Goal: Task Accomplishment & Management: Complete application form

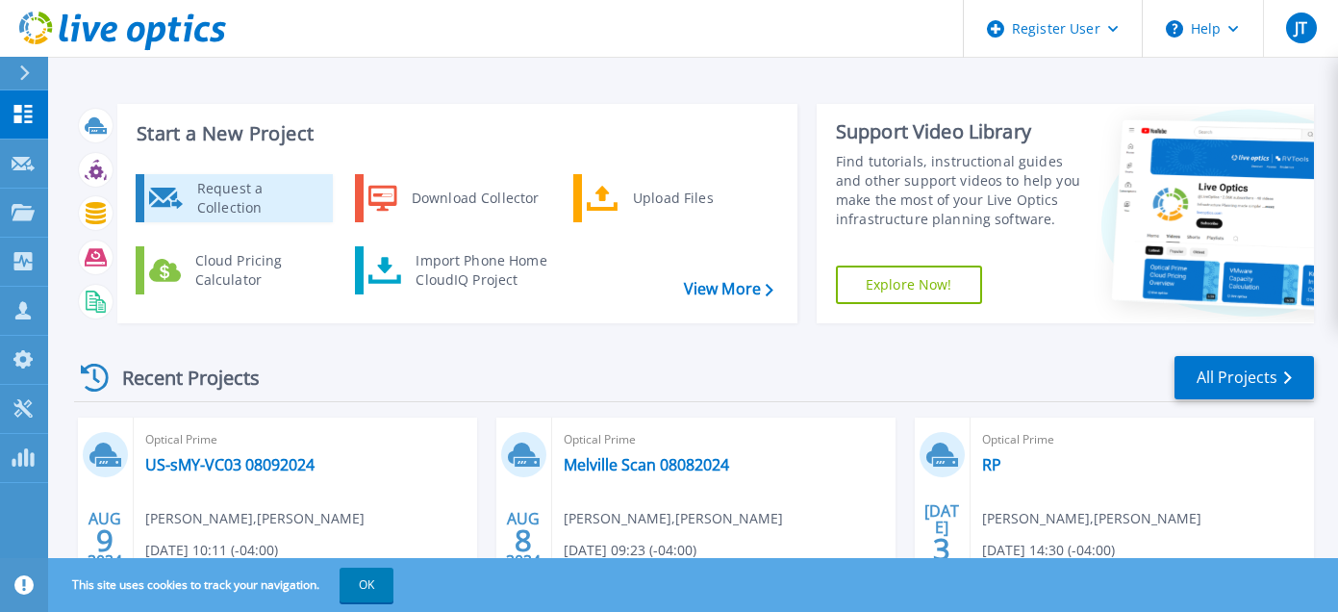
click at [274, 190] on div "Request a Collection" at bounding box center [258, 198] width 140 height 38
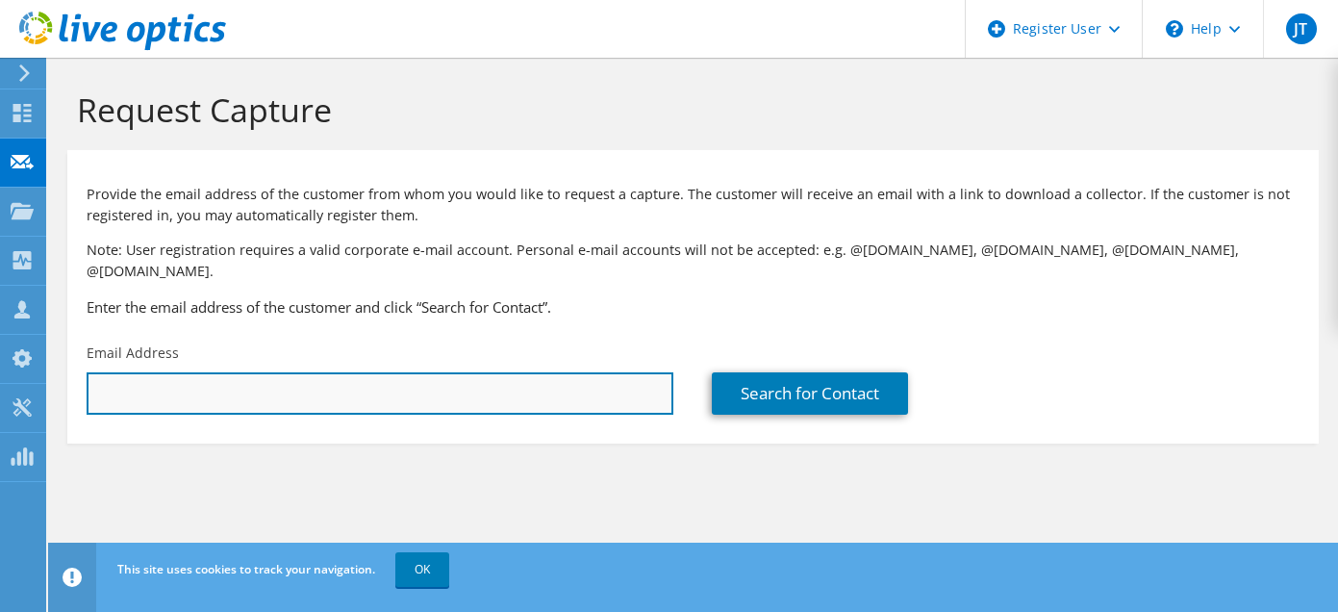
click at [617, 372] on input "text" at bounding box center [380, 393] width 587 height 42
type input "sharath.lingampally@syf.com"
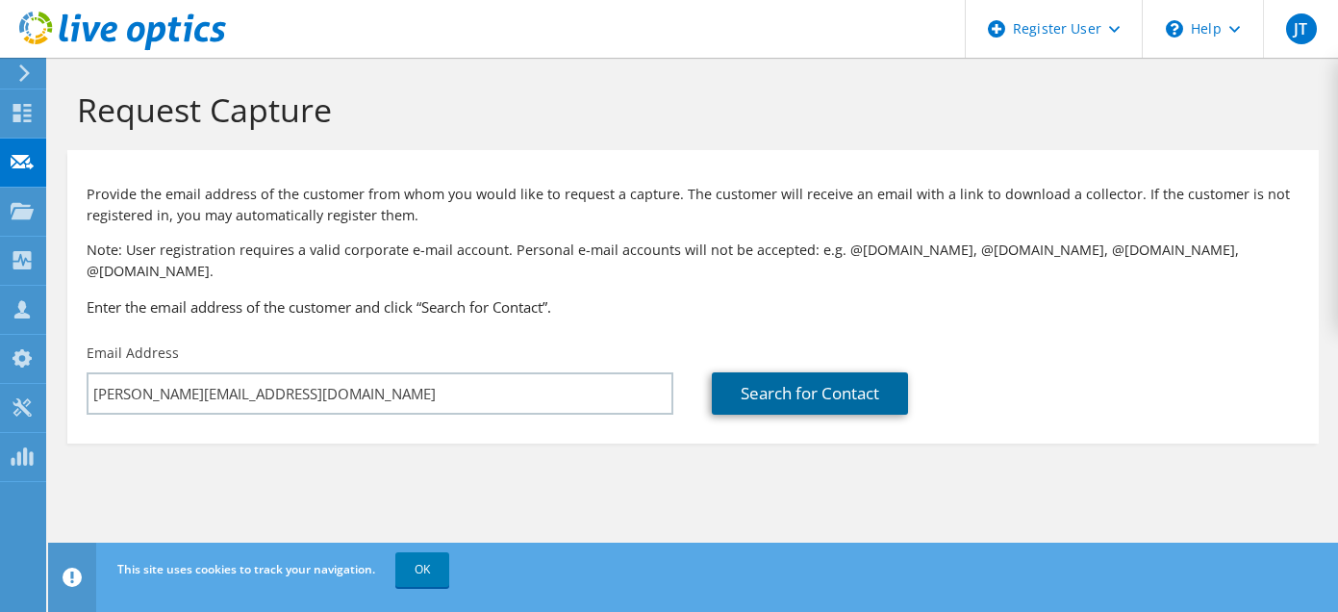
click at [768, 373] on link "Search for Contact" at bounding box center [810, 393] width 196 height 42
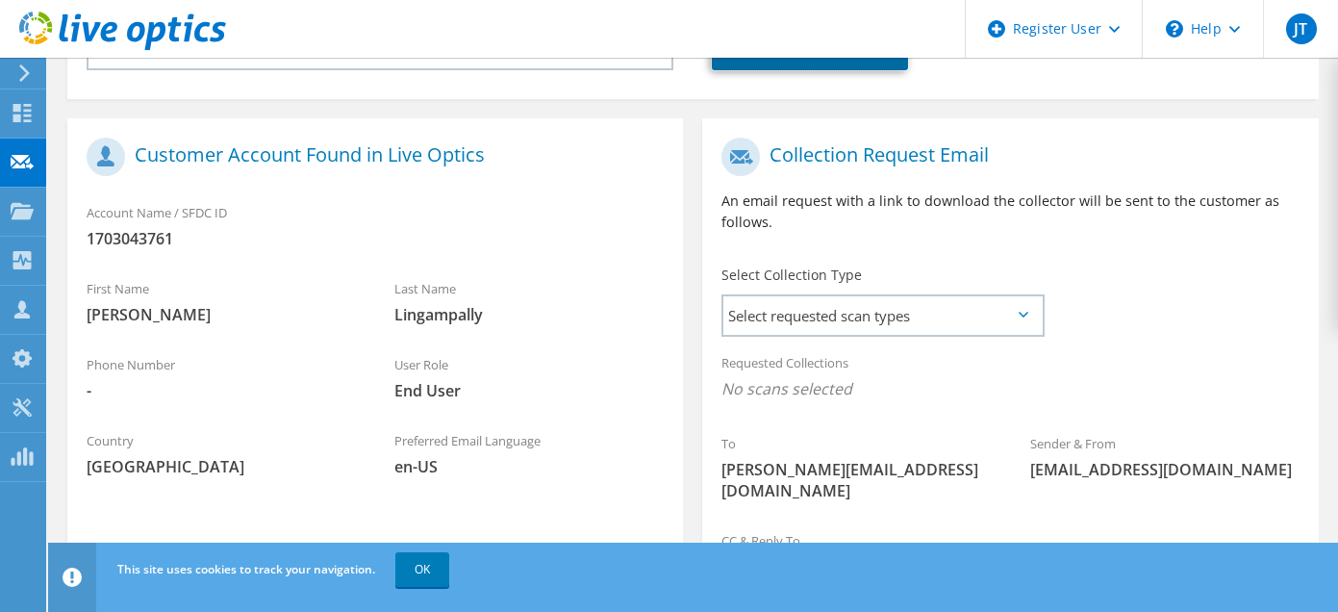
scroll to position [387, 0]
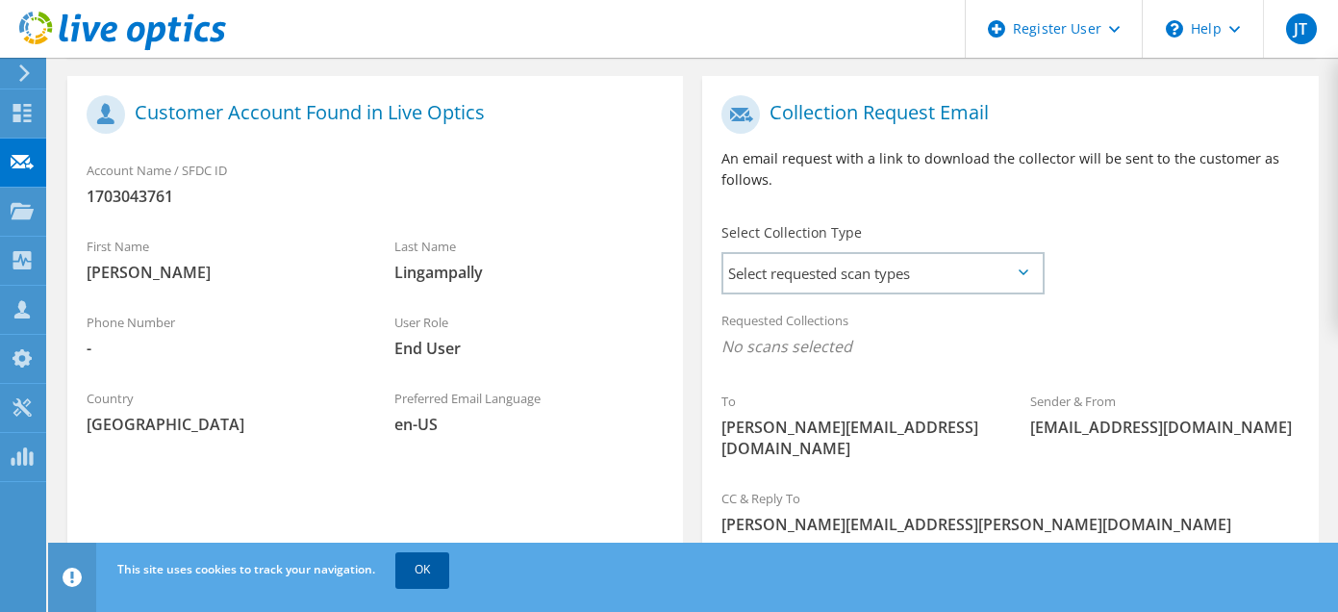
click at [423, 574] on link "OK" at bounding box center [422, 569] width 54 height 35
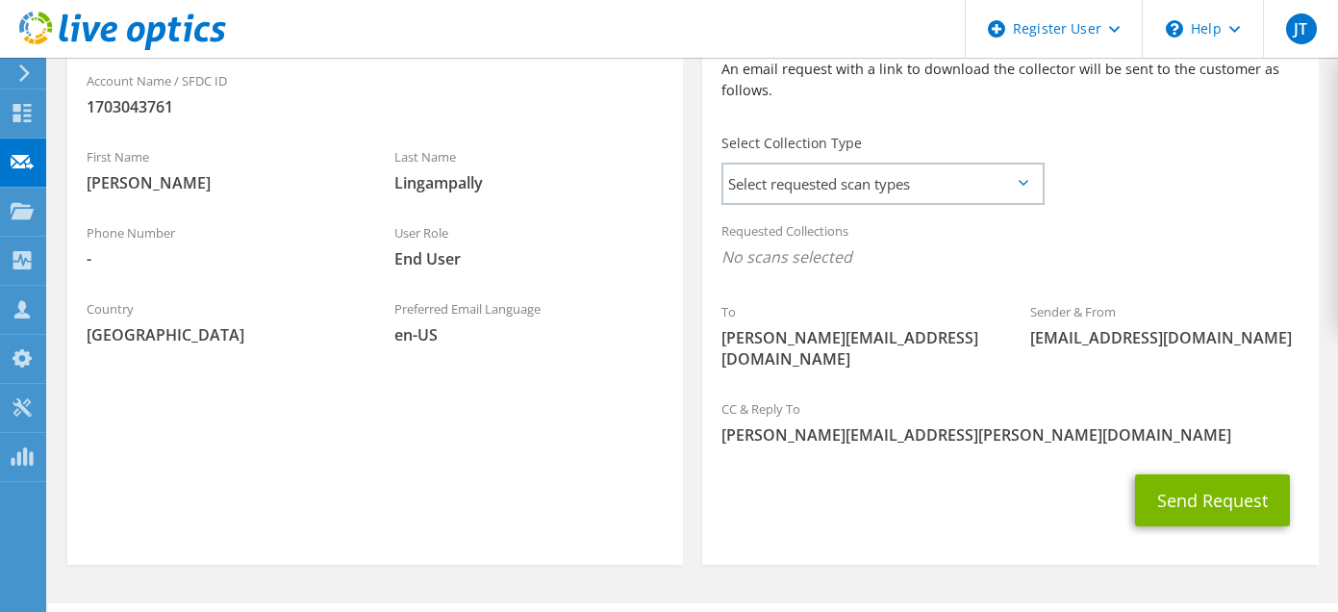
scroll to position [481, 0]
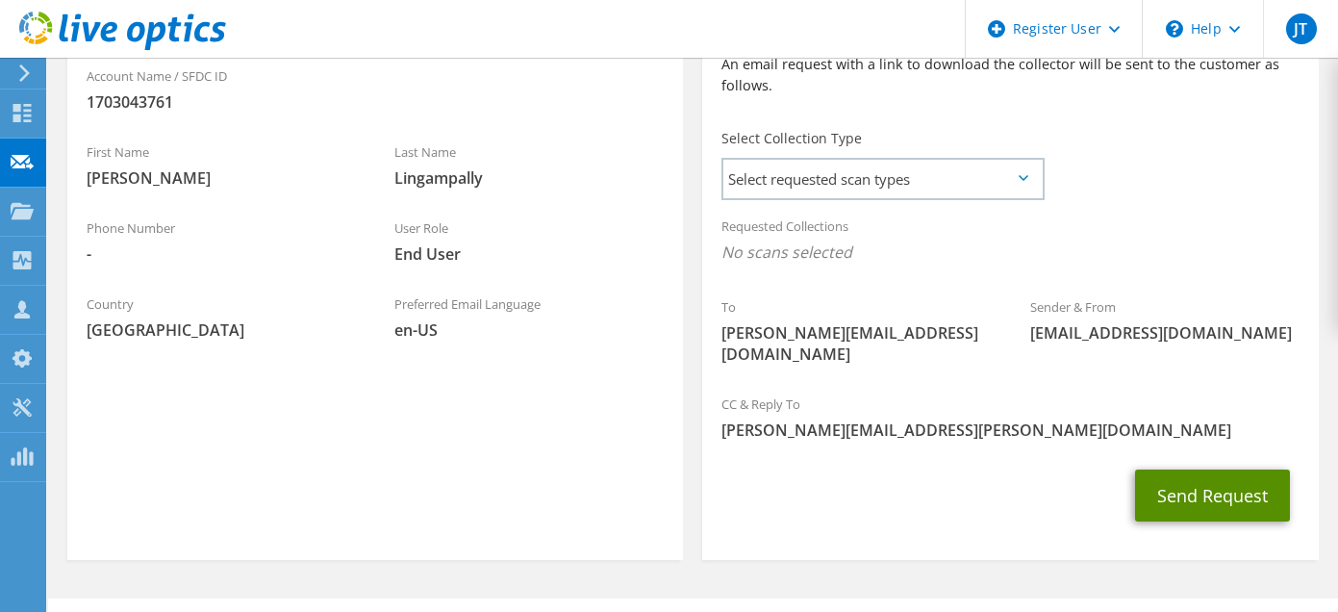
click at [1222, 469] on button "Send Request" at bounding box center [1212, 495] width 155 height 52
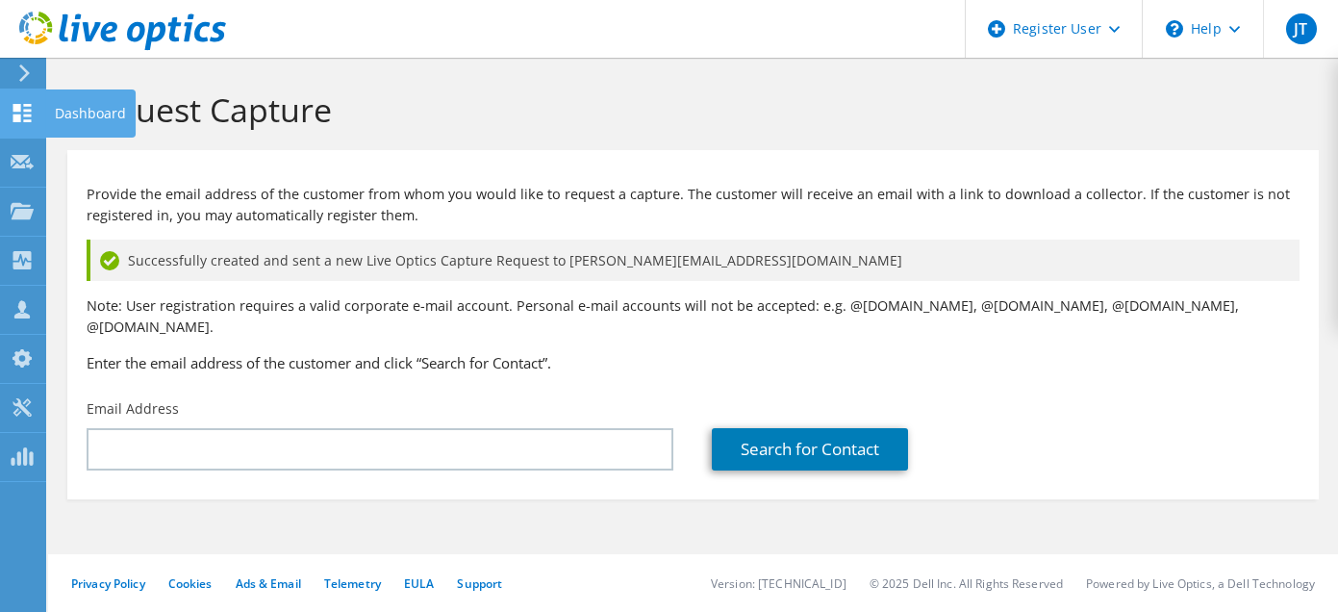
click at [19, 110] on use at bounding box center [22, 113] width 18 height 18
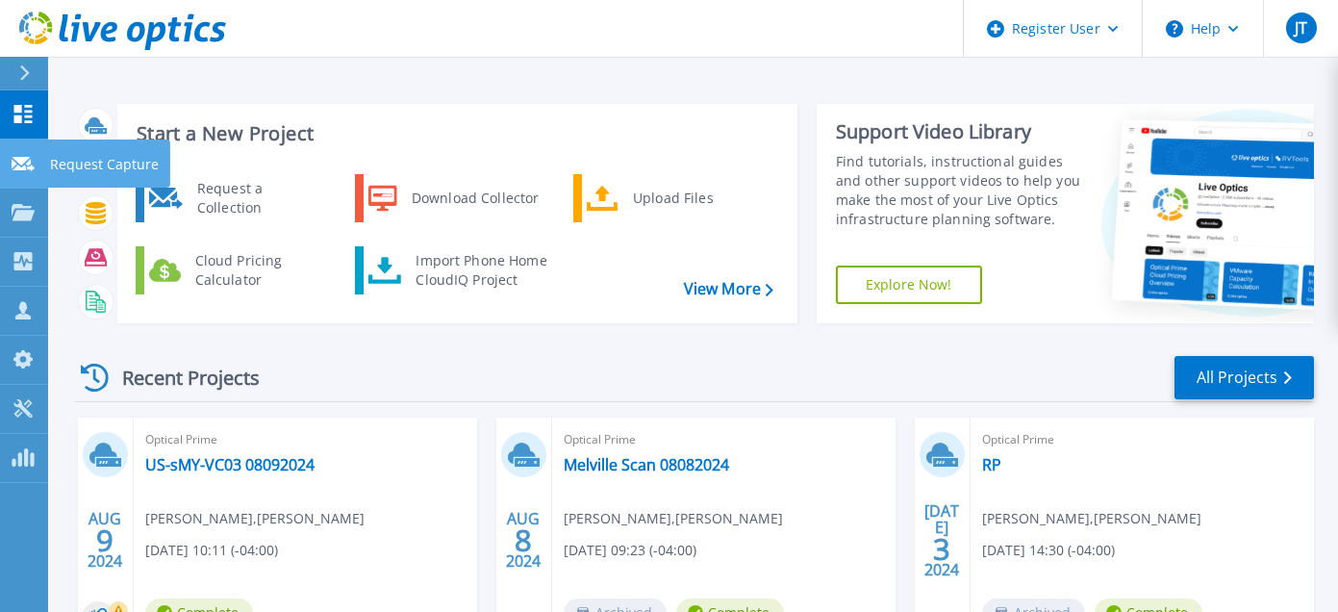
click at [23, 161] on icon at bounding box center [23, 164] width 23 height 14
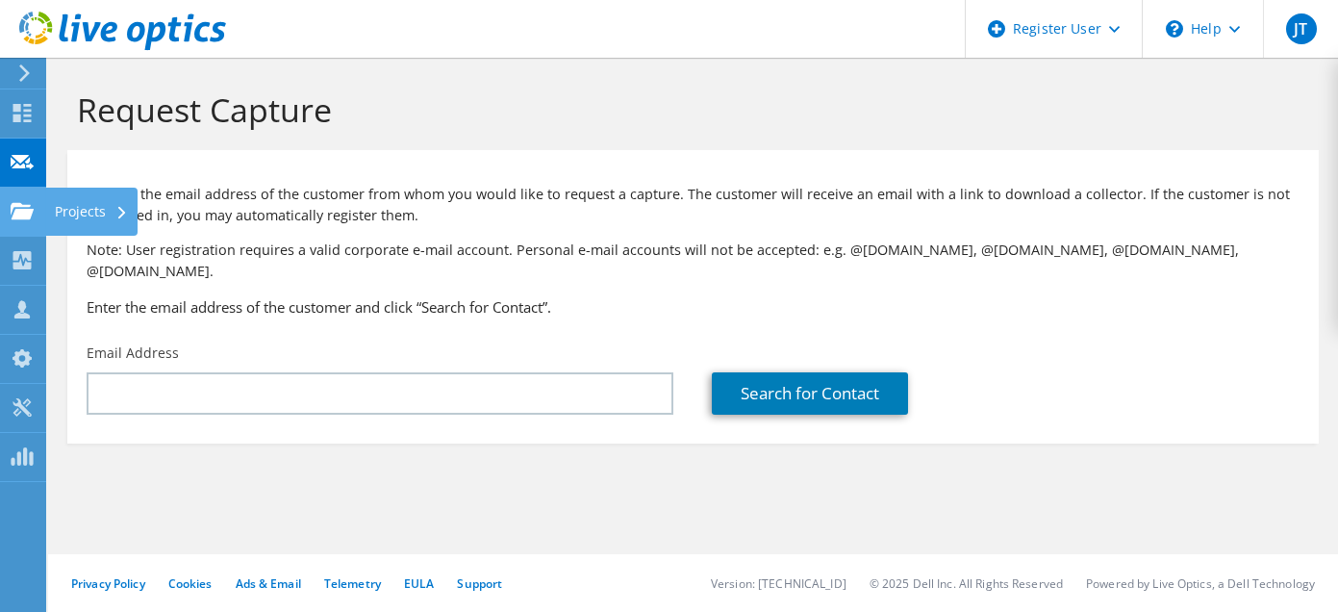
click at [14, 210] on icon at bounding box center [22, 211] width 23 height 18
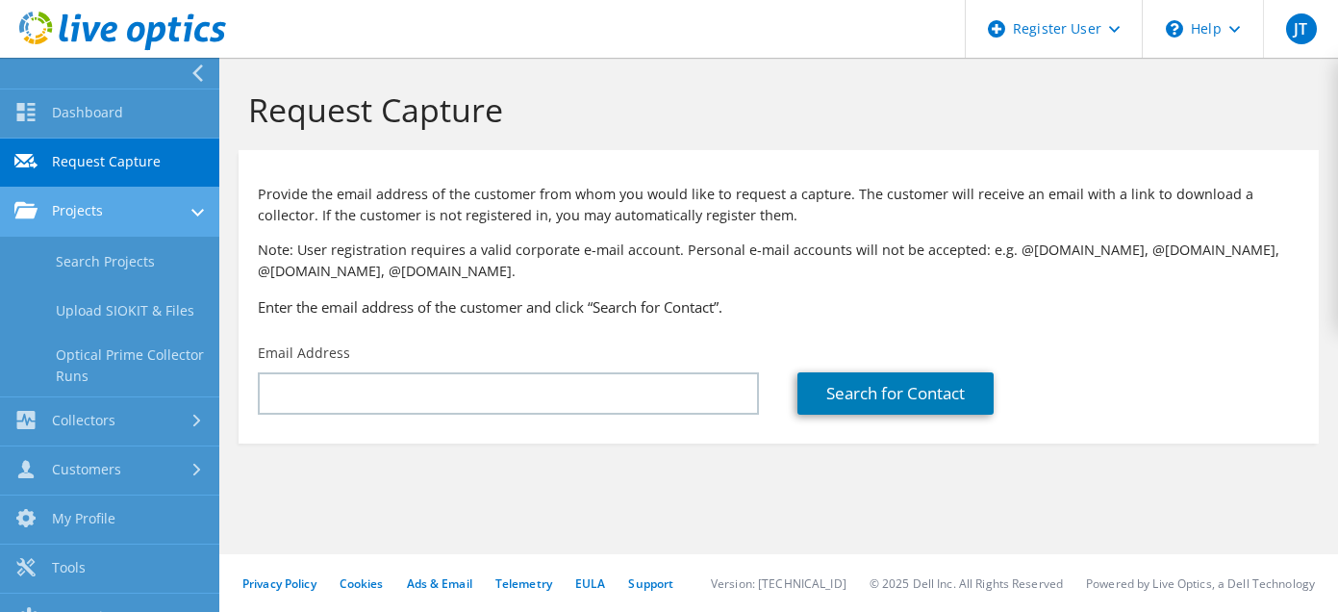
scroll to position [28, 0]
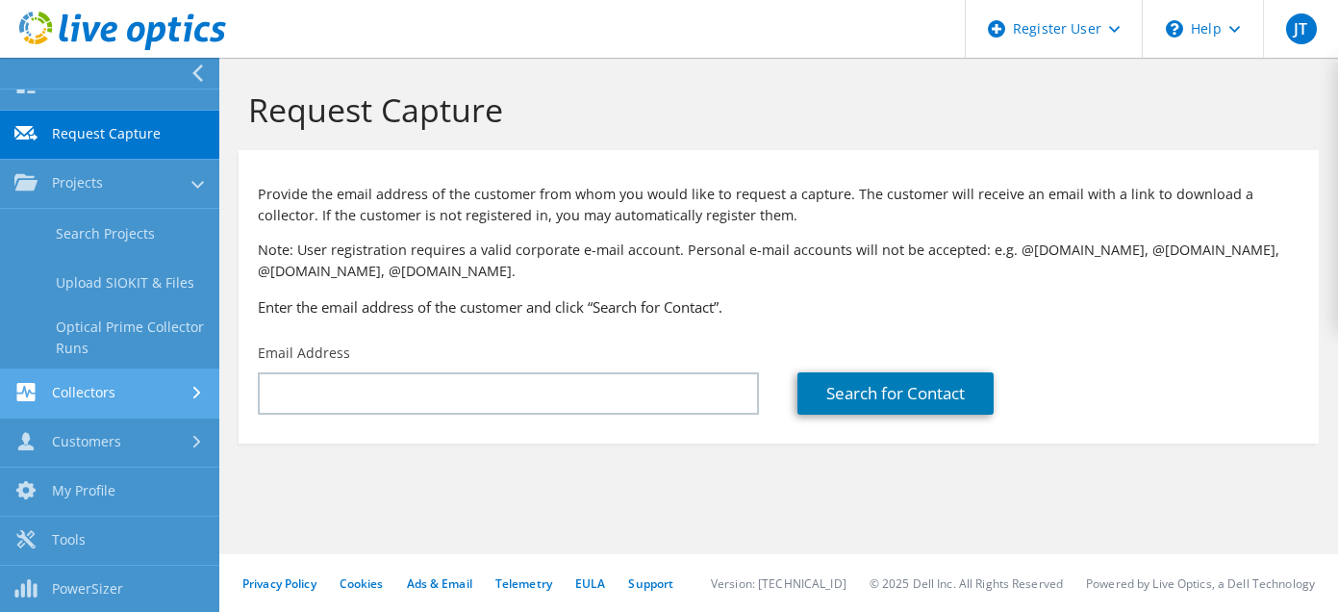
click at [91, 393] on link "Collectors" at bounding box center [109, 393] width 219 height 49
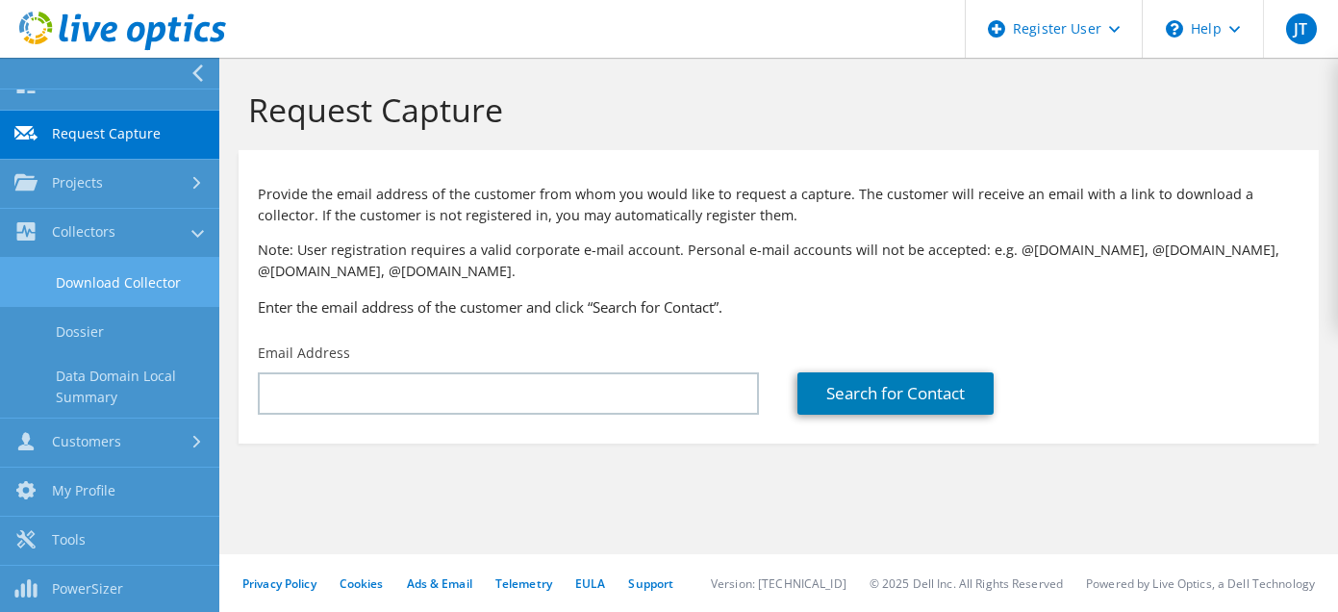
click at [86, 284] on link "Download Collector" at bounding box center [109, 282] width 219 height 49
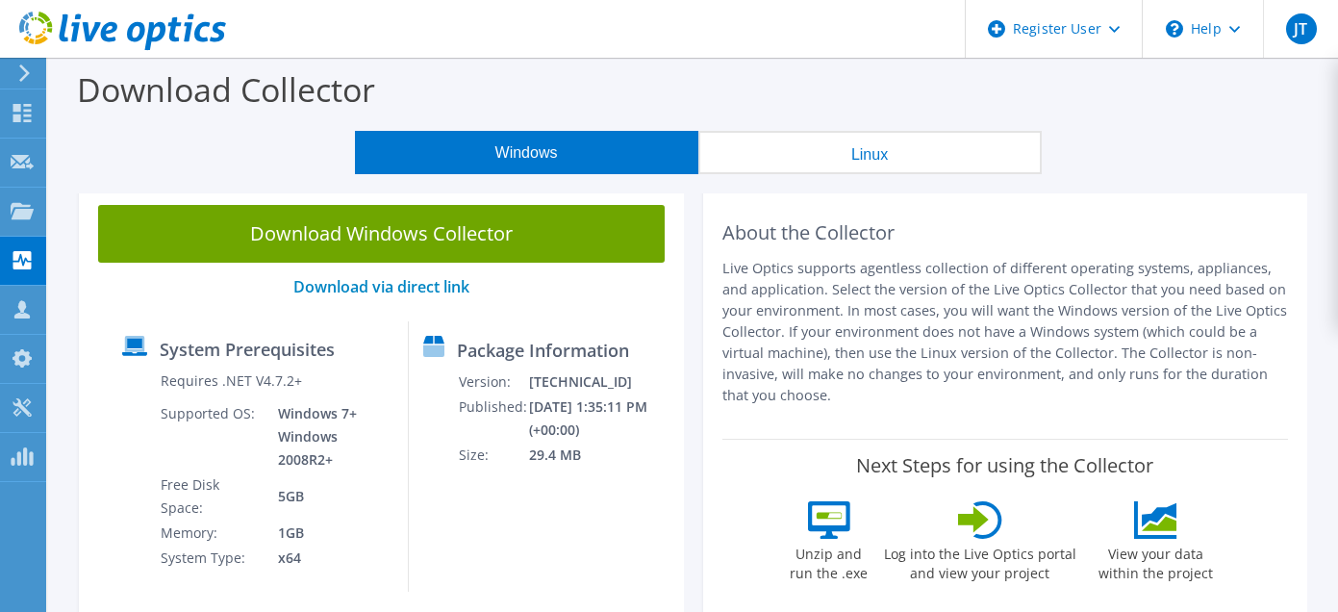
click at [858, 152] on button "Linux" at bounding box center [869, 152] width 343 height 43
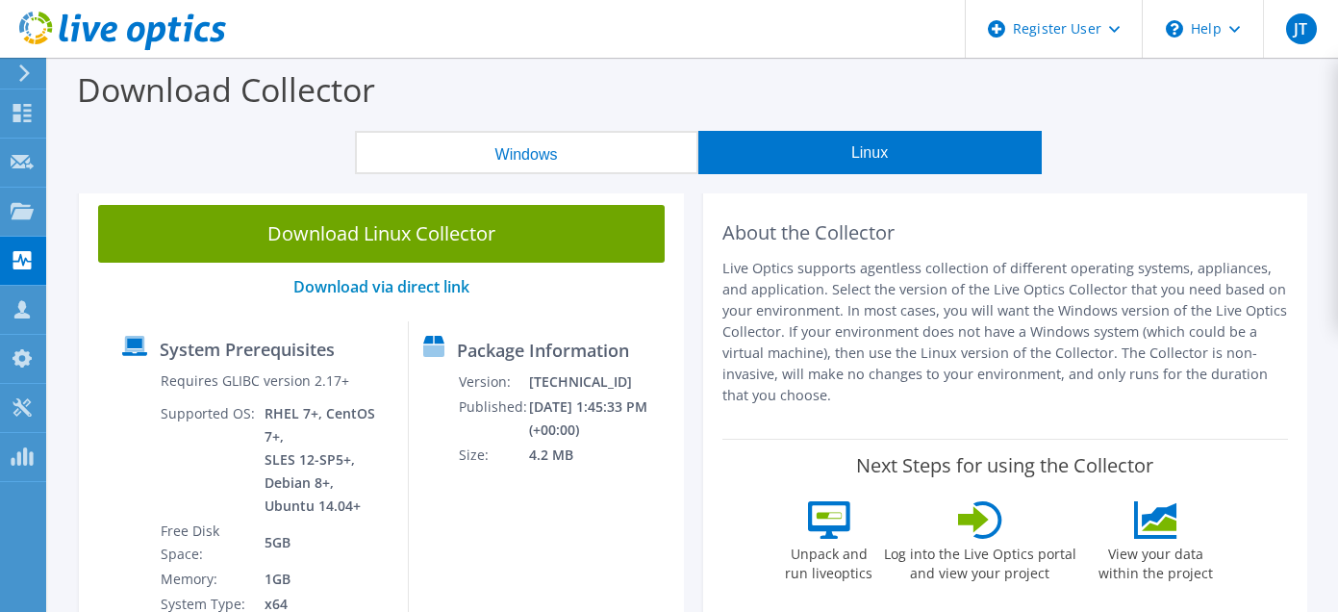
click at [23, 67] on use at bounding box center [24, 72] width 11 height 17
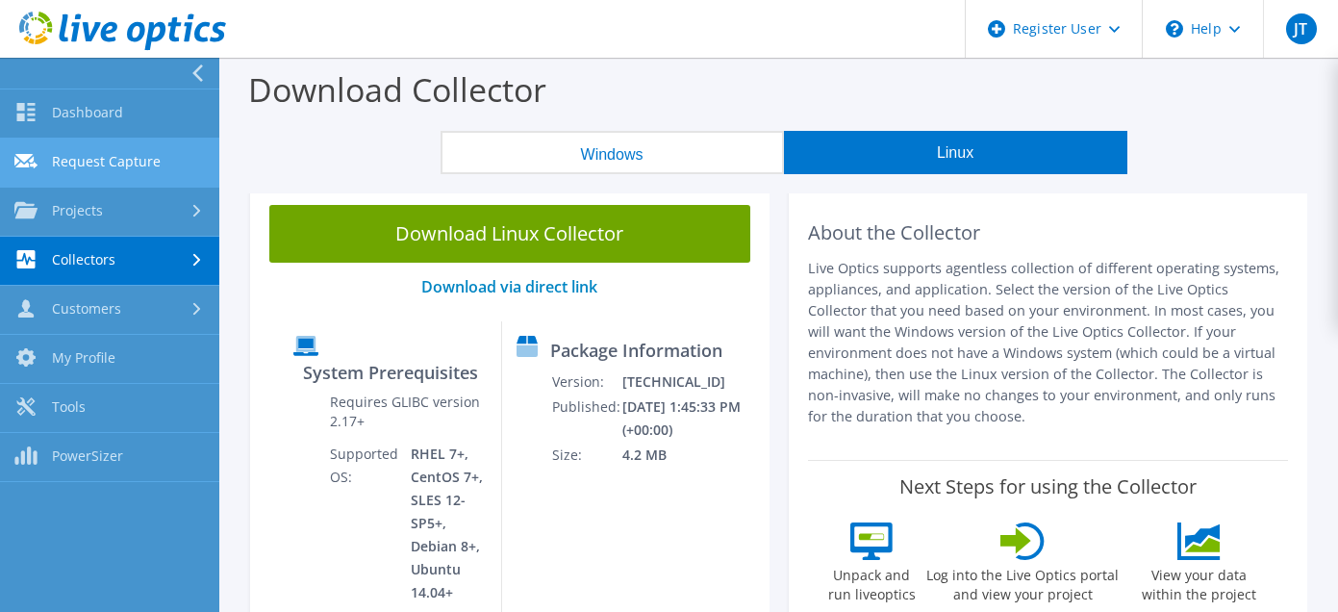
click at [92, 157] on link "Request Capture" at bounding box center [109, 163] width 219 height 49
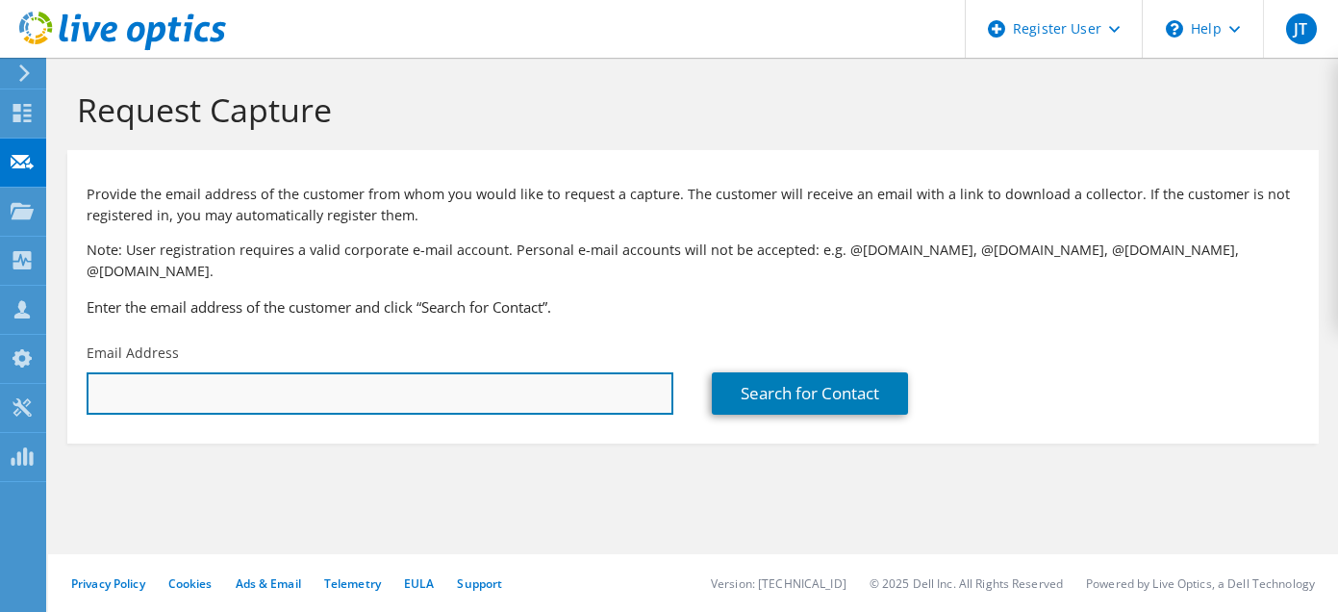
click at [274, 372] on input "text" at bounding box center [380, 393] width 587 height 42
type input "john.tobin@dell.com"
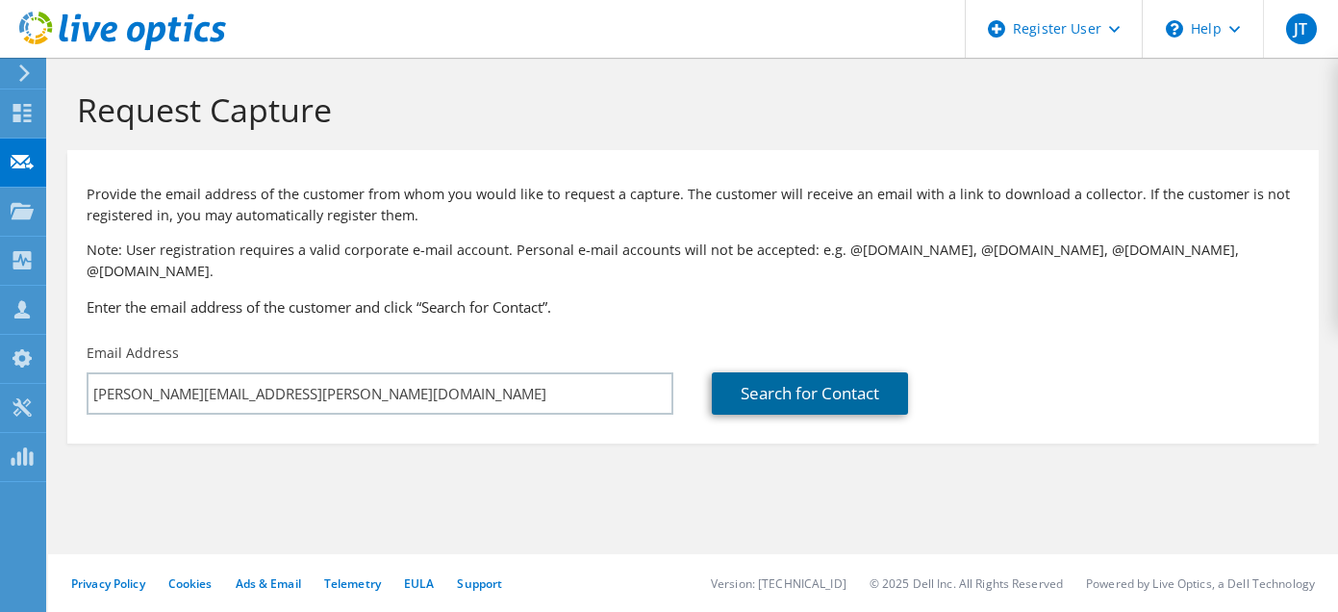
click at [803, 373] on link "Search for Contact" at bounding box center [810, 393] width 196 height 42
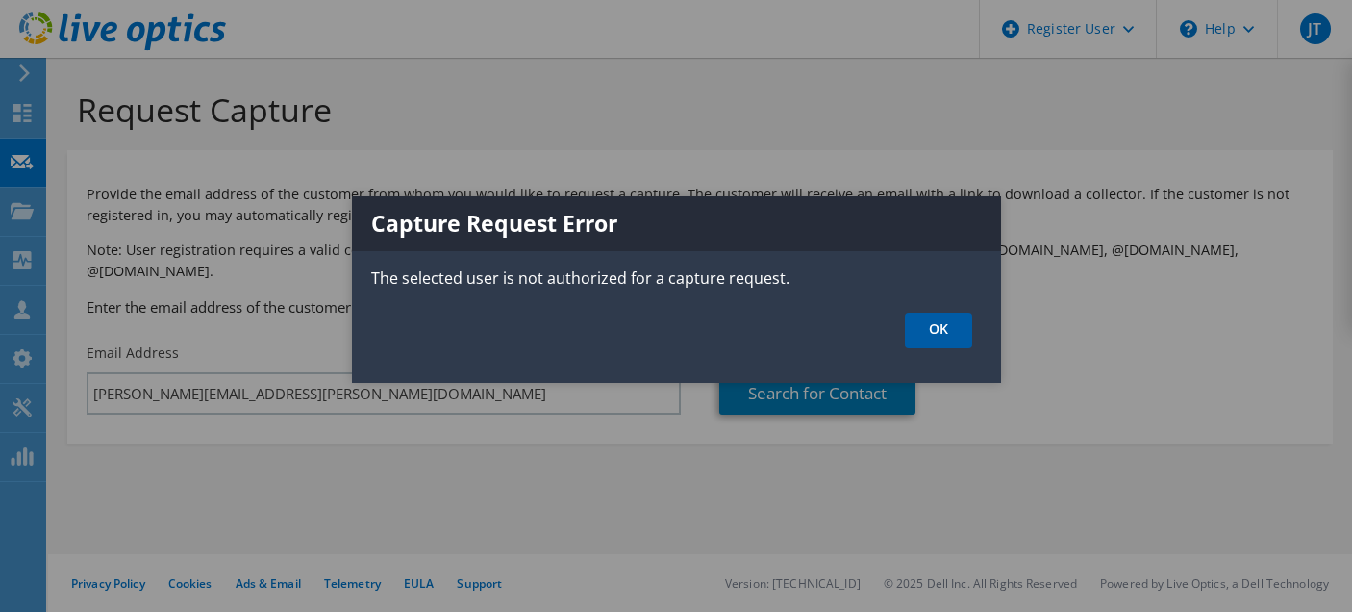
click at [951, 341] on link "OK" at bounding box center [938, 331] width 67 height 36
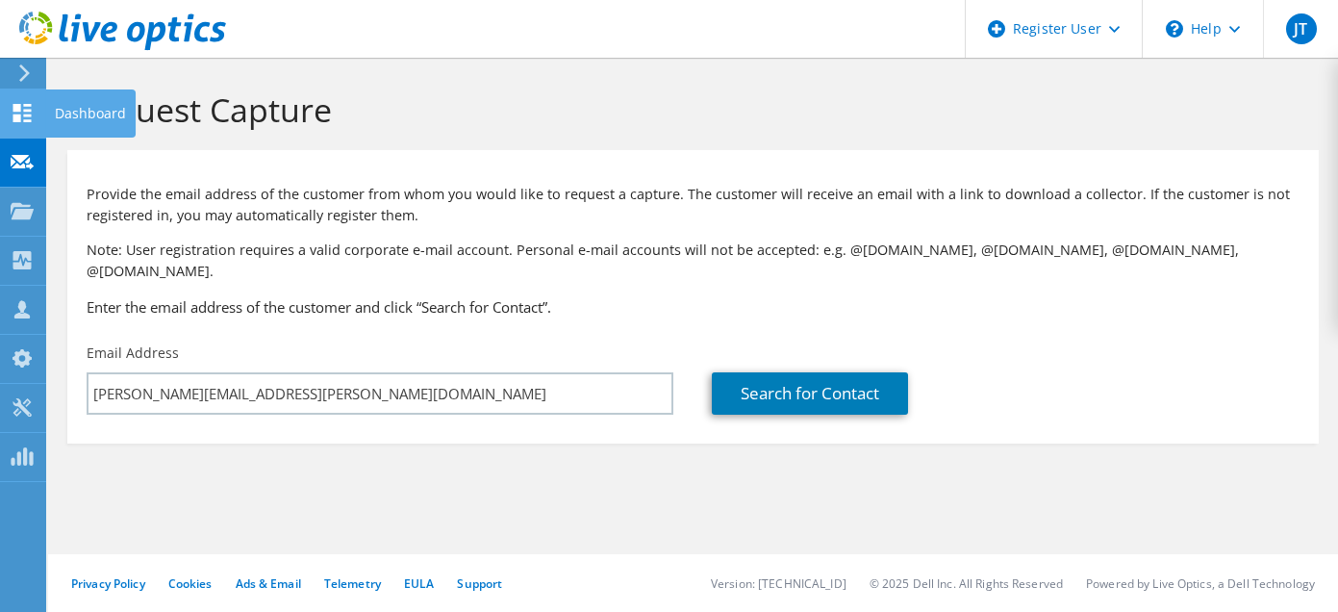
click at [26, 119] on use at bounding box center [22, 113] width 18 height 18
